Goal: Task Accomplishment & Management: Use online tool/utility

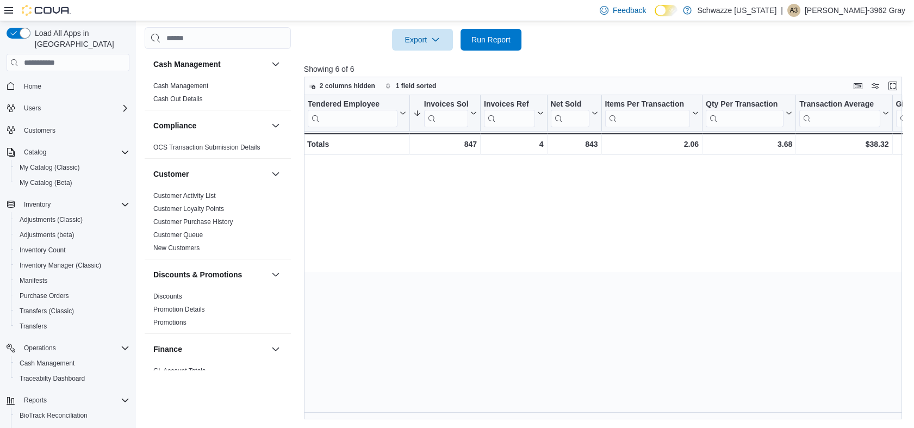
scroll to position [0, 1193]
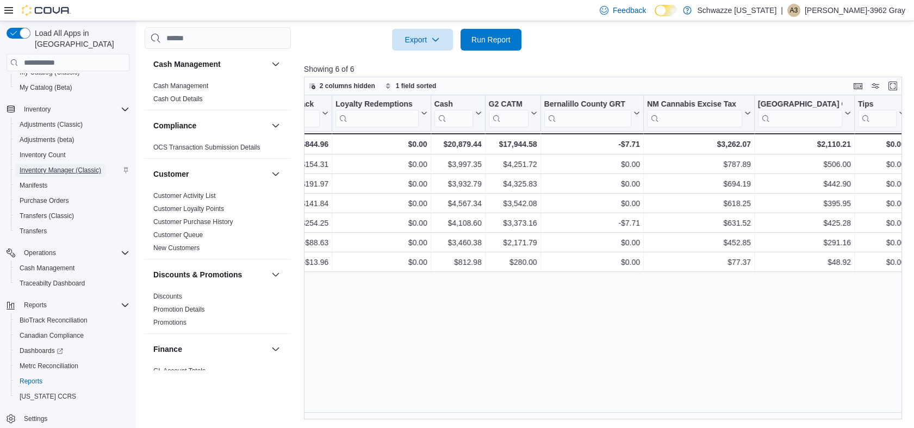
click at [55, 166] on span "Inventory Manager (Classic)" at bounding box center [61, 170] width 82 height 9
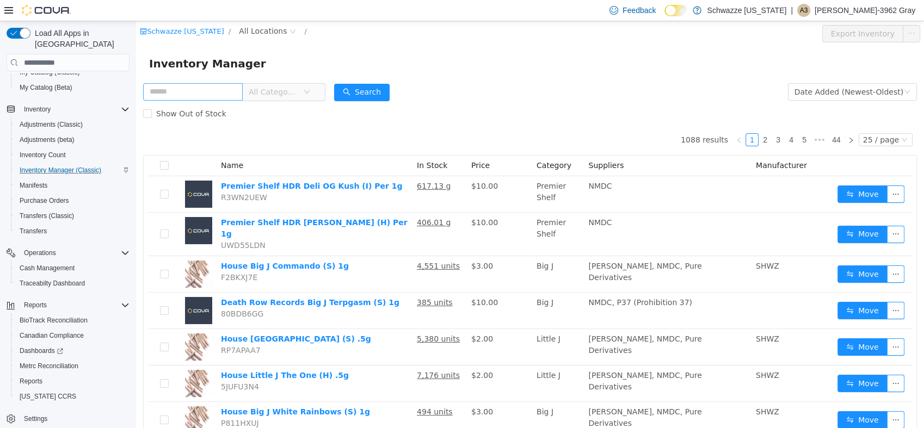
click at [207, 90] on input "text" at bounding box center [193, 91] width 100 height 17
click at [252, 33] on span "All Locations" at bounding box center [263, 31] width 48 height 12
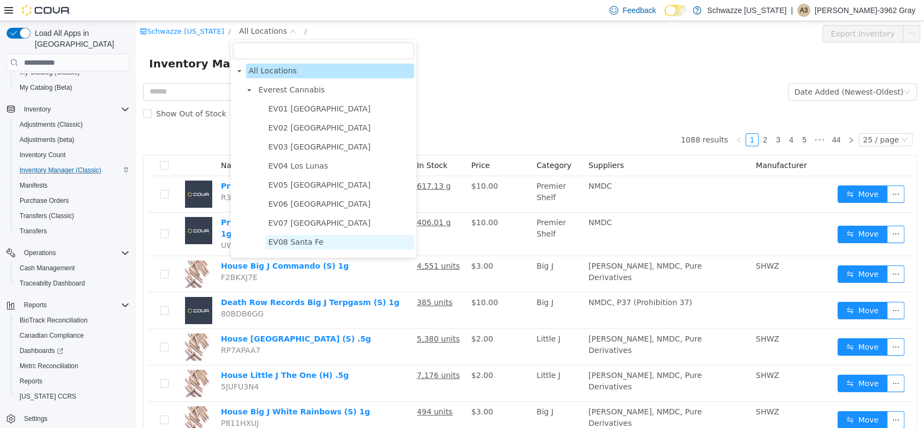
click at [272, 246] on span "EV08 Santa Fe" at bounding box center [295, 242] width 55 height 9
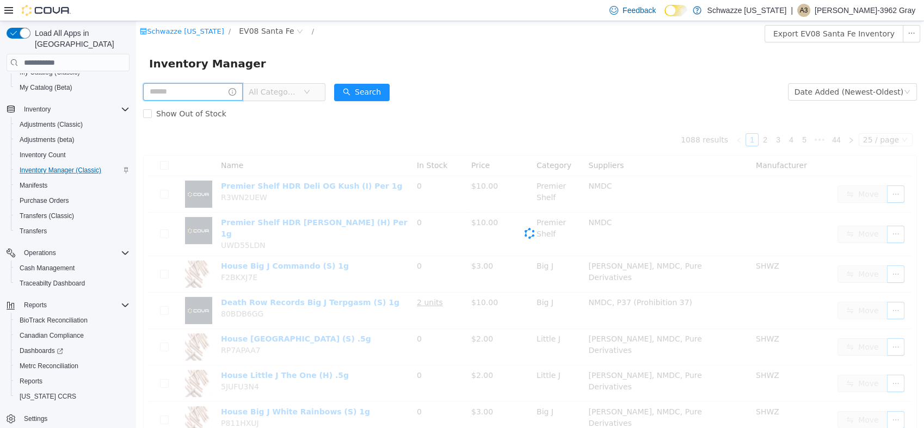
click at [196, 92] on input "text" at bounding box center [193, 91] width 100 height 17
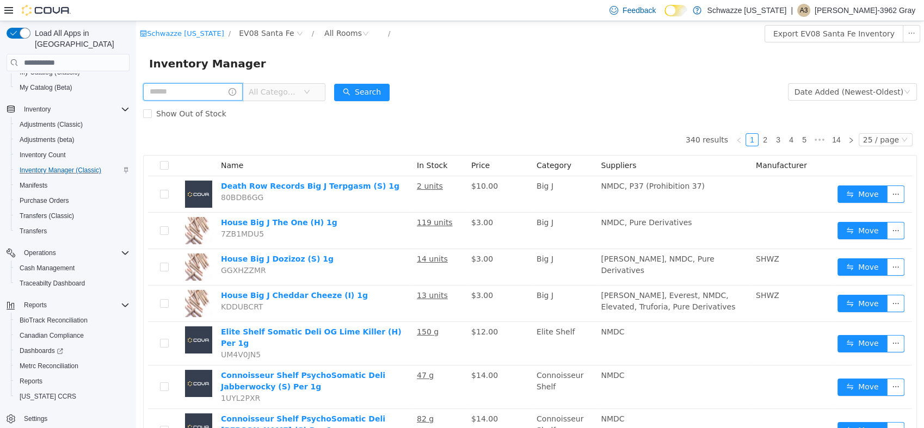
type input "*"
type input "*******"
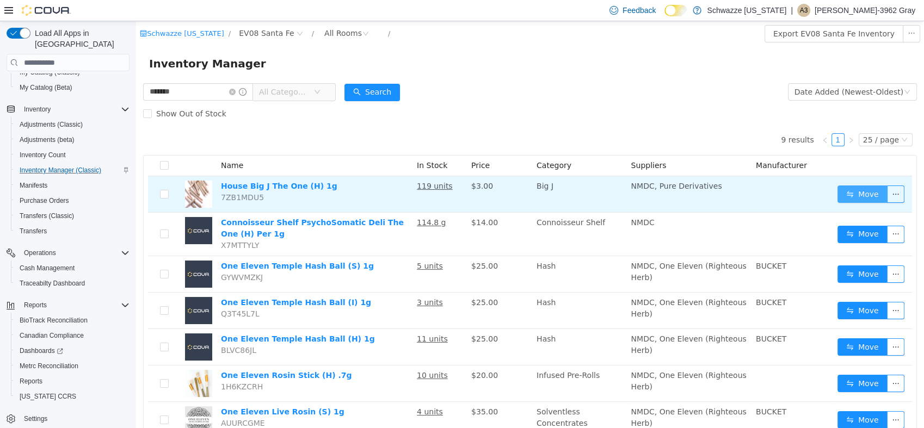
click at [856, 194] on button "Move" at bounding box center [862, 193] width 50 height 17
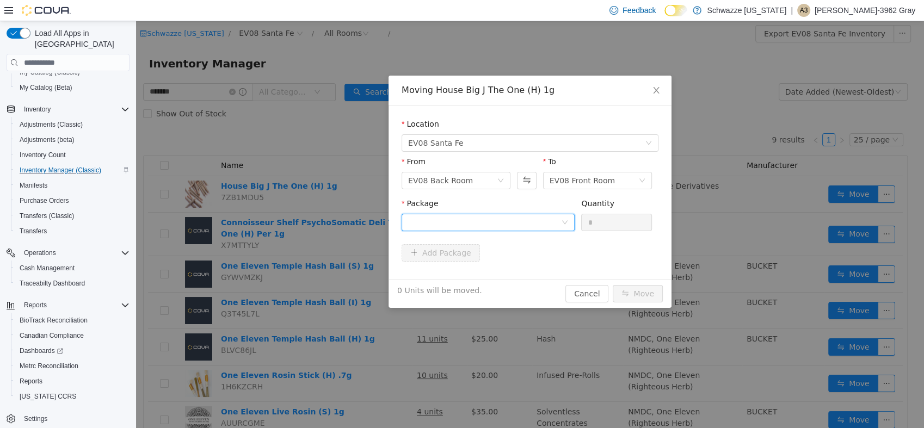
click at [429, 215] on div at bounding box center [484, 222] width 153 height 16
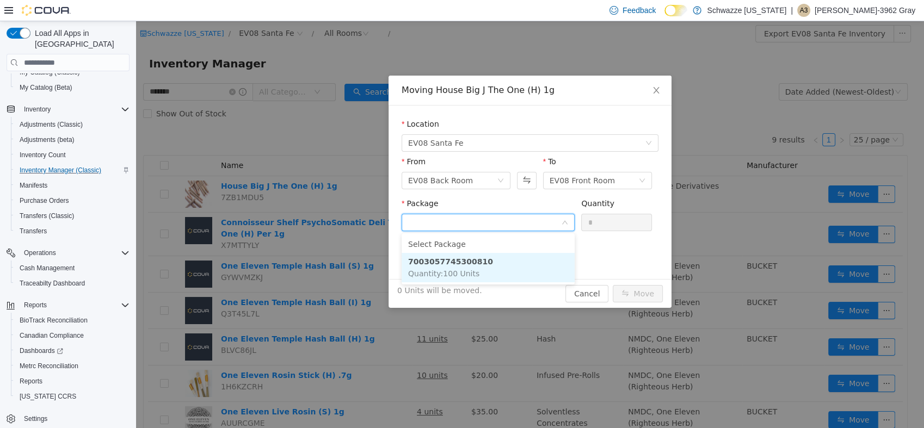
drag, startPoint x: 448, startPoint y: 260, endPoint x: 455, endPoint y: 252, distance: 10.0
click at [448, 260] on strong "7003057745300810" at bounding box center [450, 261] width 85 height 9
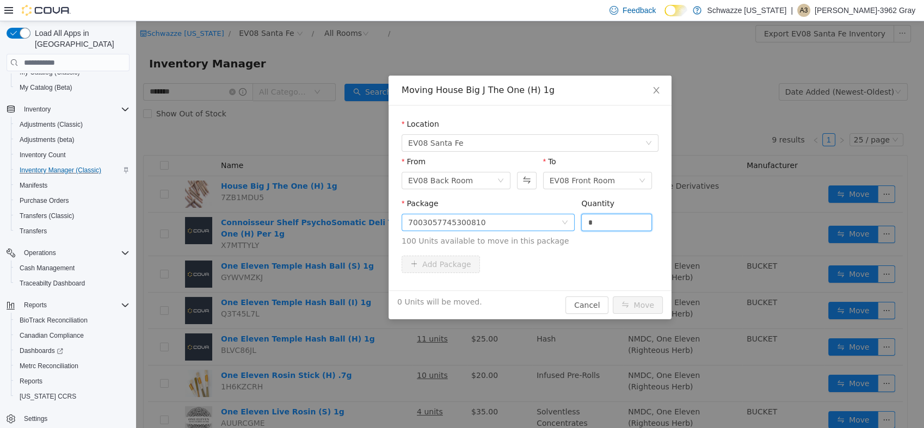
drag, startPoint x: 613, startPoint y: 219, endPoint x: 418, endPoint y: 216, distance: 195.3
click at [417, 217] on span "Package 7003057745300810 Quantity * 100 Units available to move in this package" at bounding box center [529, 223] width 257 height 48
type input "***"
click at [612, 296] on button "Move" at bounding box center [637, 304] width 50 height 17
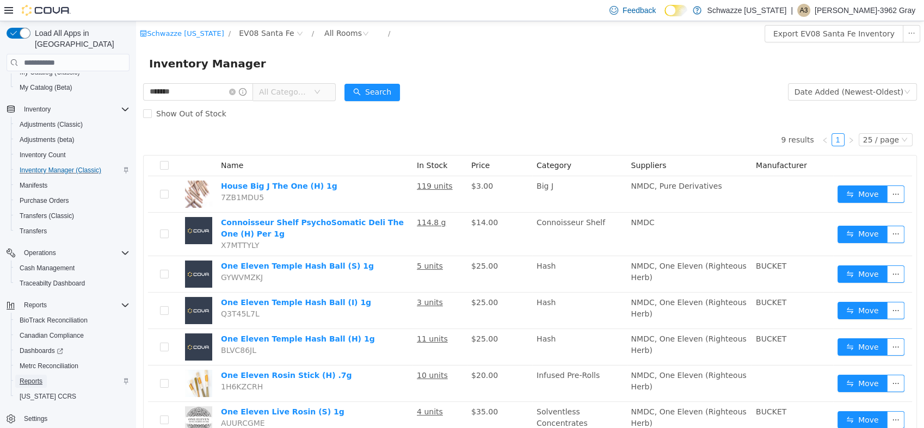
click at [29, 377] on span "Reports" at bounding box center [31, 381] width 23 height 9
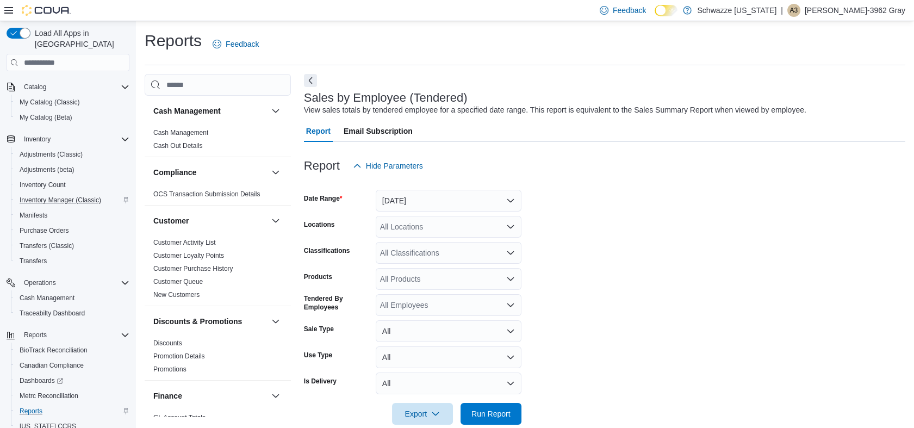
scroll to position [18, 0]
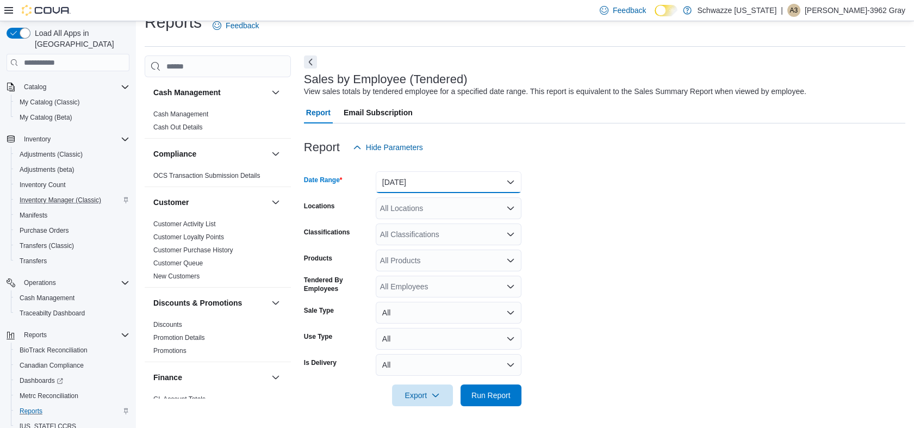
click at [425, 187] on button "[DATE]" at bounding box center [449, 182] width 146 height 22
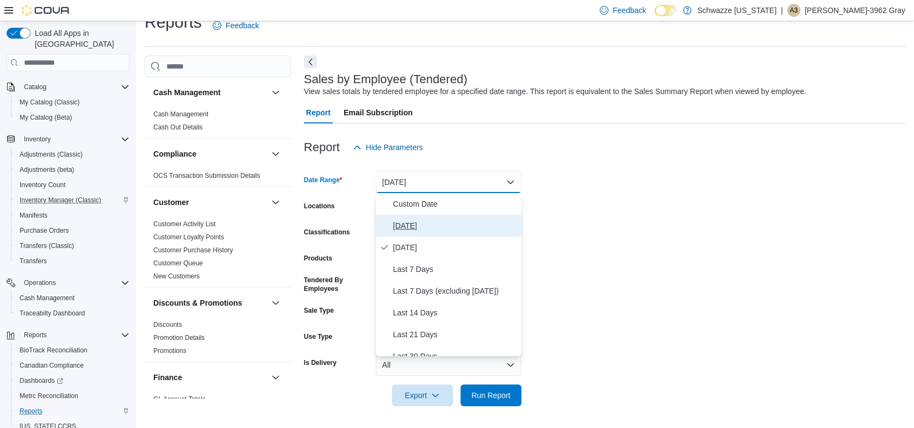
click at [412, 228] on span "[DATE]" at bounding box center [455, 225] width 124 height 13
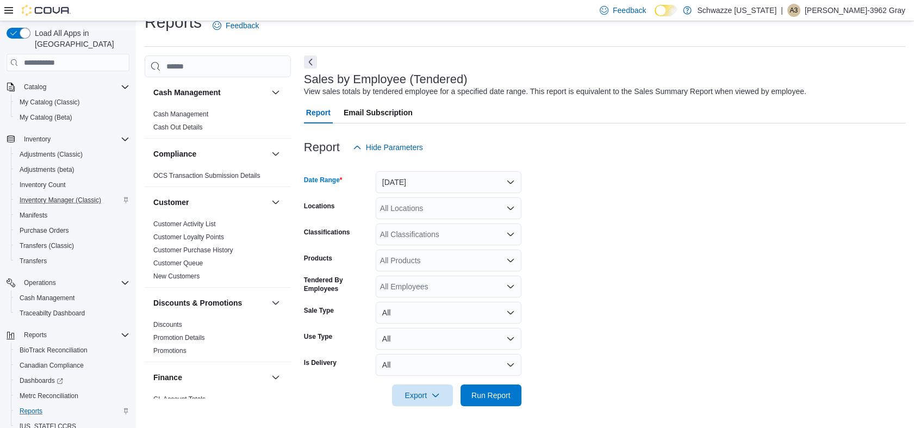
click at [448, 200] on div "All Locations" at bounding box center [449, 208] width 146 height 22
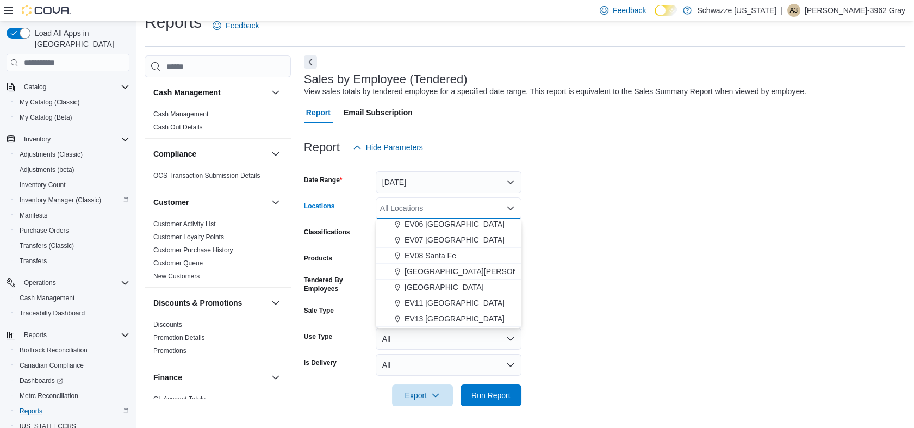
scroll to position [121, 0]
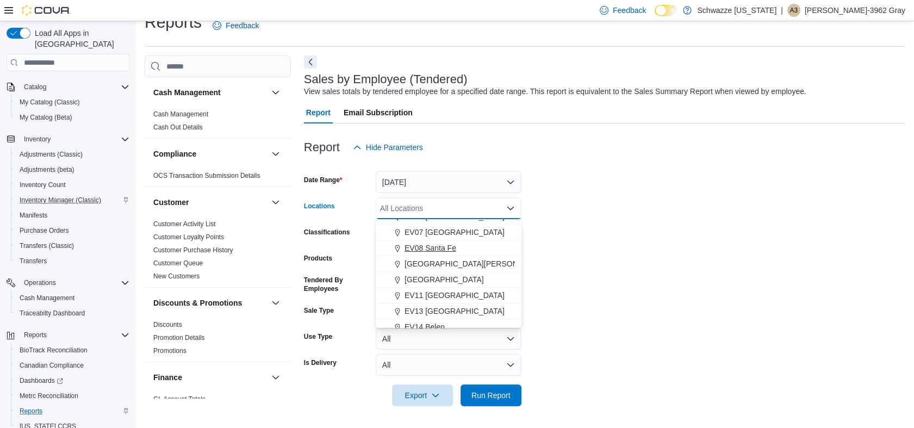
click at [446, 254] on button "EV08 Santa Fe" at bounding box center [449, 248] width 146 height 16
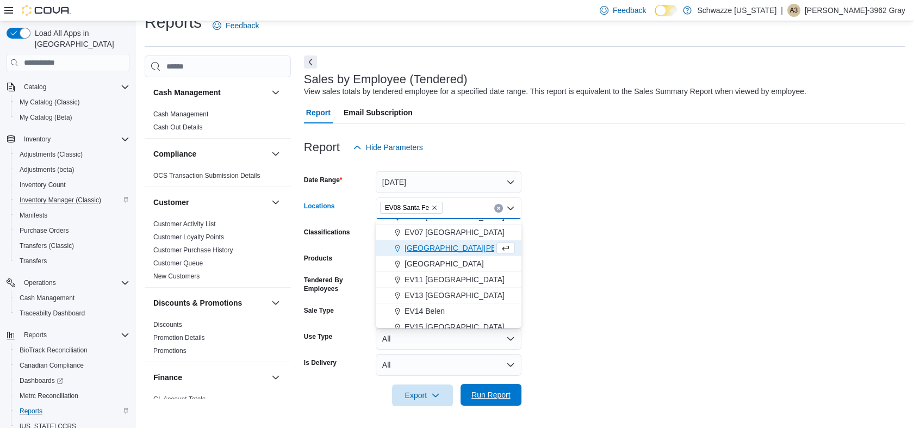
click at [503, 402] on span "Run Report" at bounding box center [491, 395] width 48 height 22
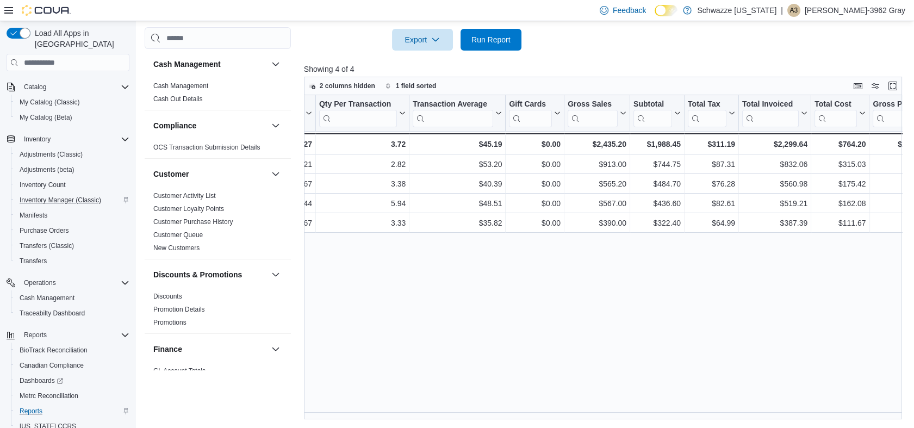
scroll to position [0, 454]
